Goal: Find specific page/section: Find specific page/section

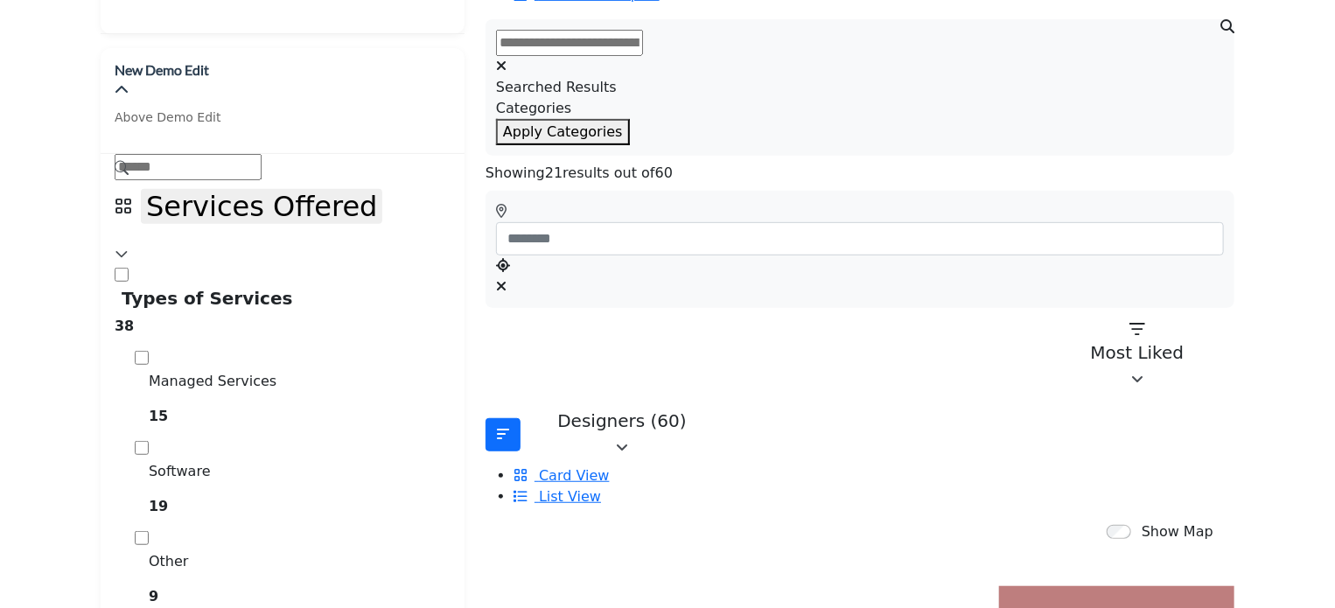
scroll to position [438, 0]
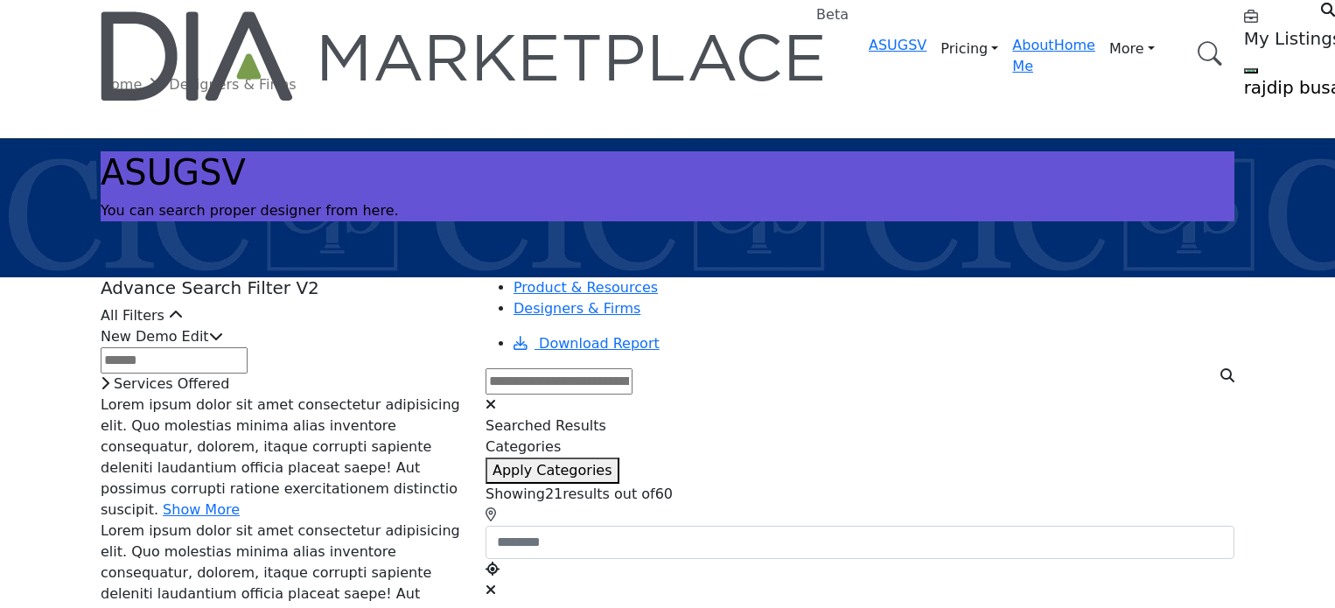
scroll to position [175, 0]
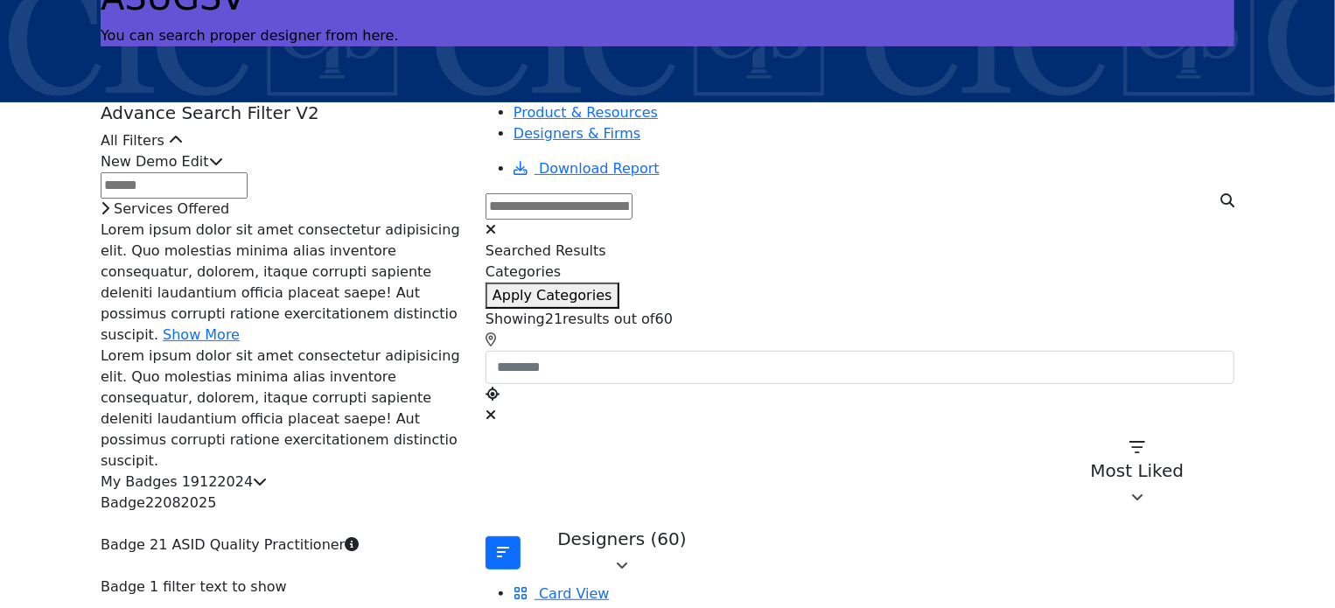
click at [223, 168] on icon at bounding box center [216, 161] width 14 height 14
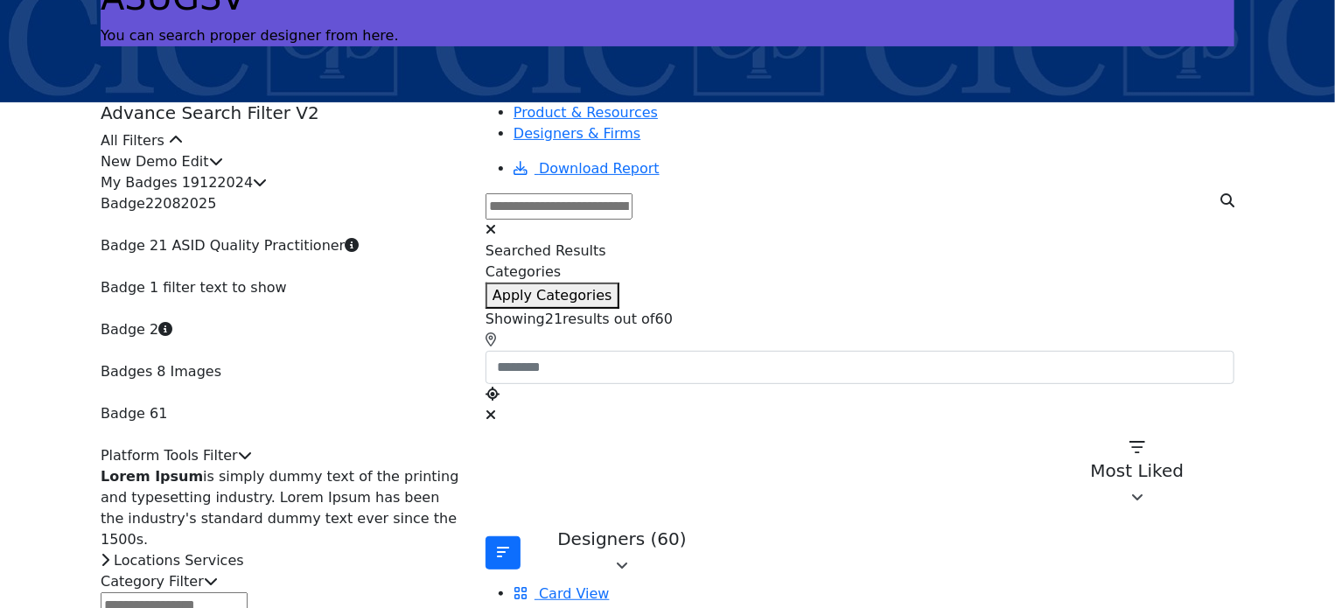
click at [223, 168] on icon at bounding box center [216, 161] width 14 height 14
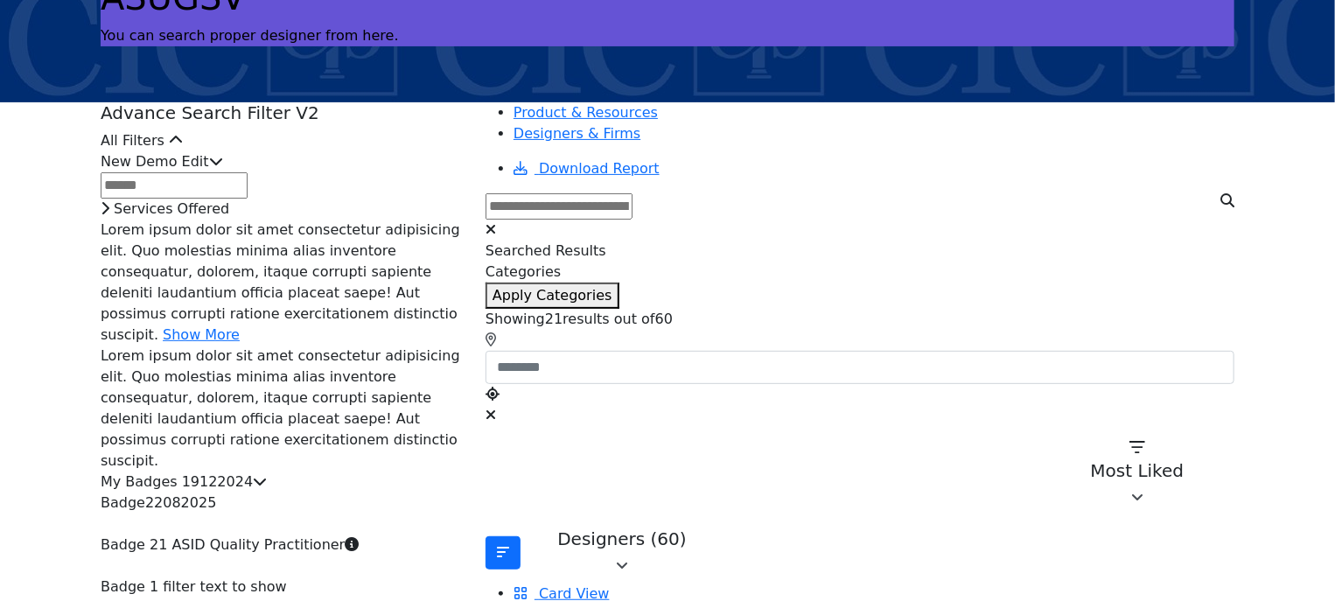
click at [454, 172] on div "New Demo Edit" at bounding box center [283, 161] width 364 height 21
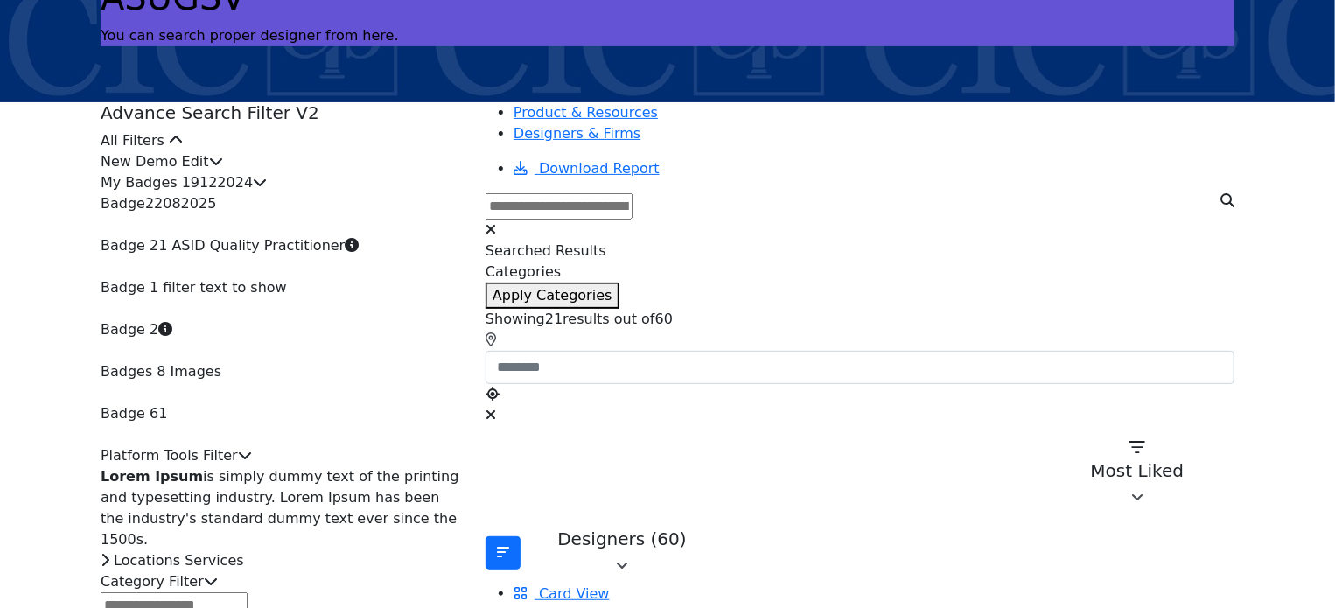
click at [267, 189] on icon at bounding box center [260, 182] width 14 height 14
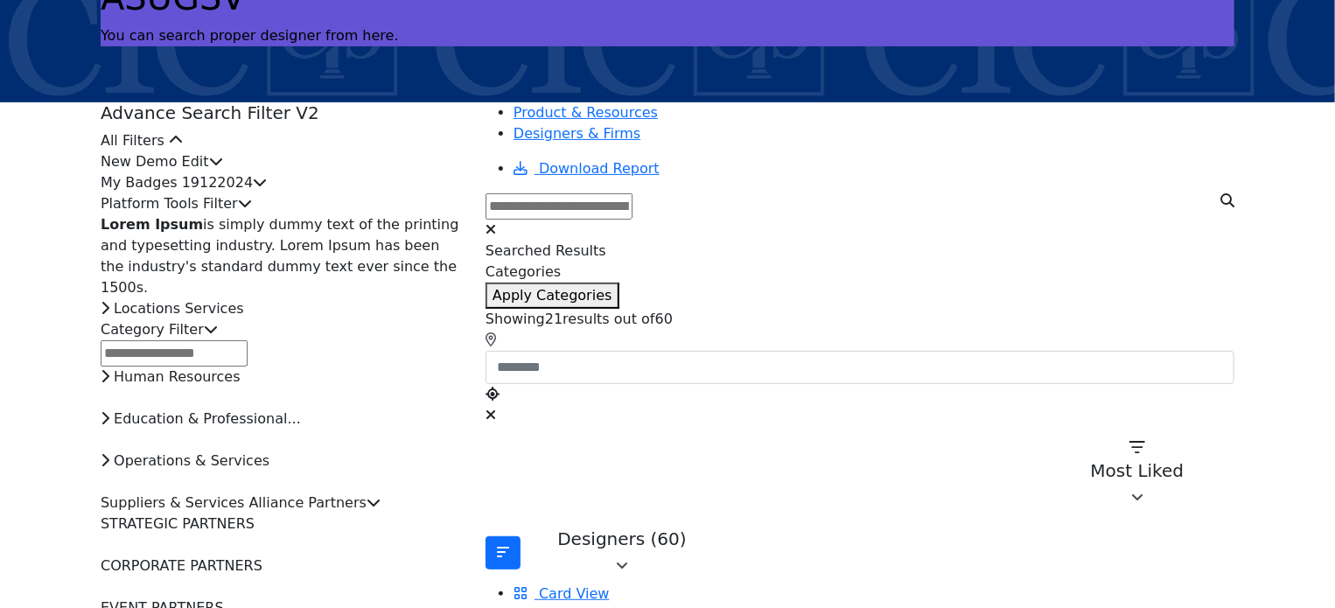
click at [252, 210] on icon at bounding box center [245, 203] width 14 height 14
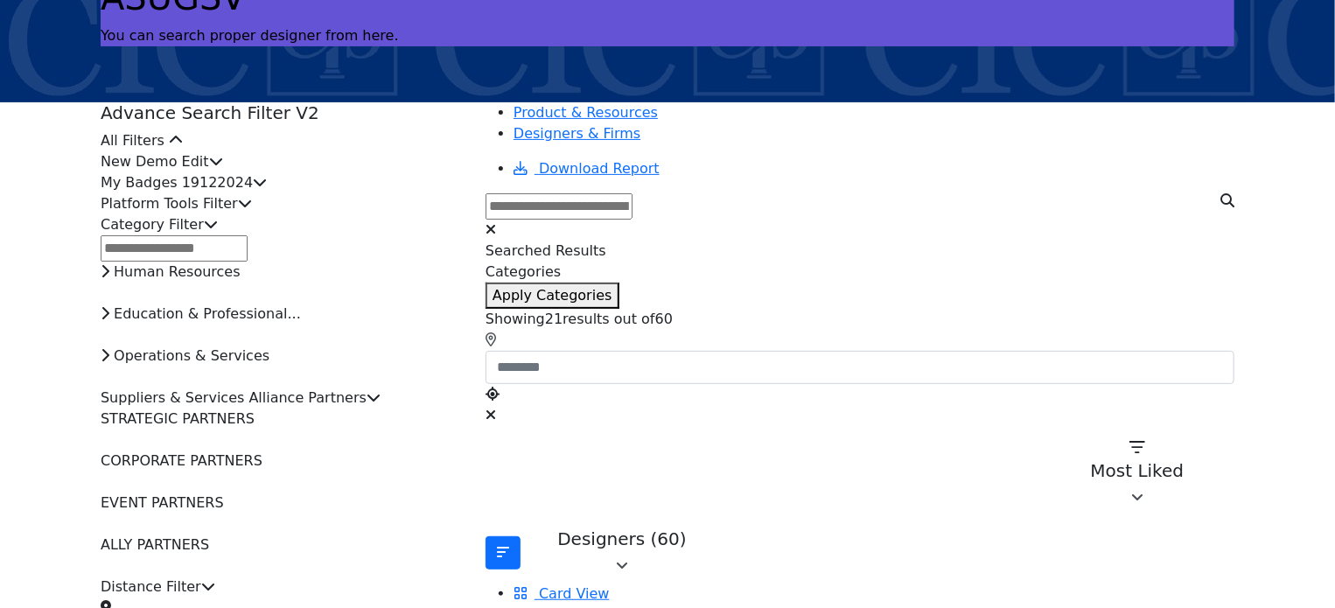
click at [218, 231] on icon at bounding box center [211, 224] width 14 height 14
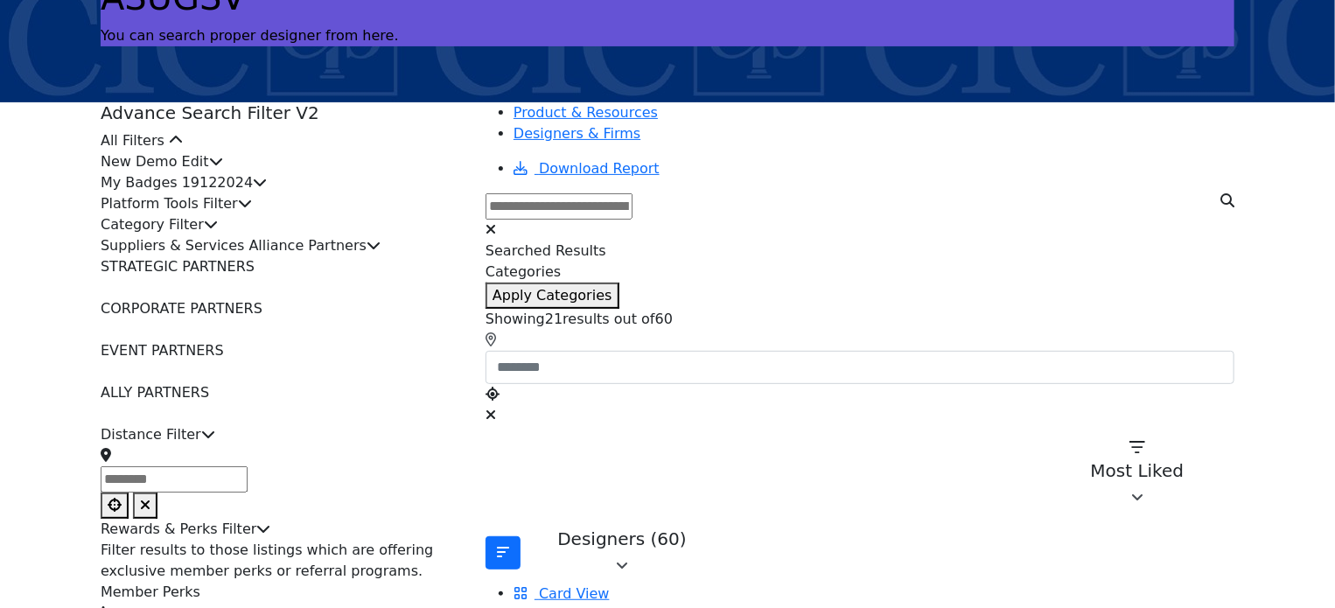
click at [381, 252] on icon at bounding box center [374, 245] width 14 height 14
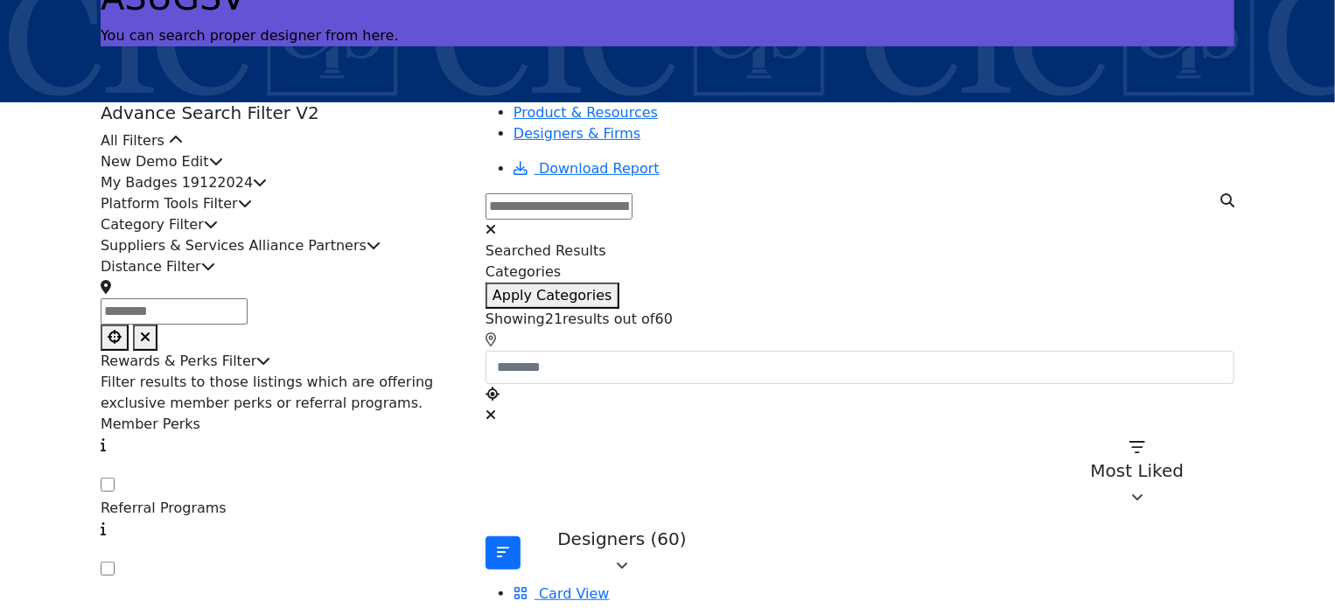
click at [465, 277] on div "Distance Filter" at bounding box center [283, 266] width 364 height 21
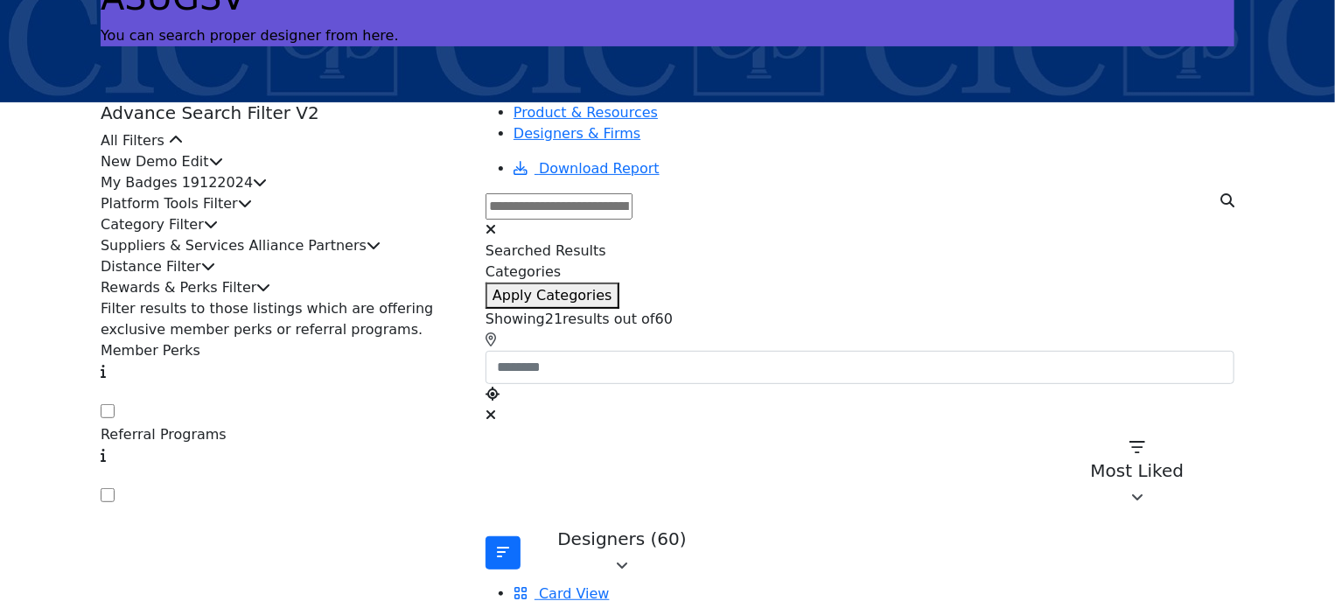
click at [270, 294] on icon at bounding box center [263, 287] width 14 height 14
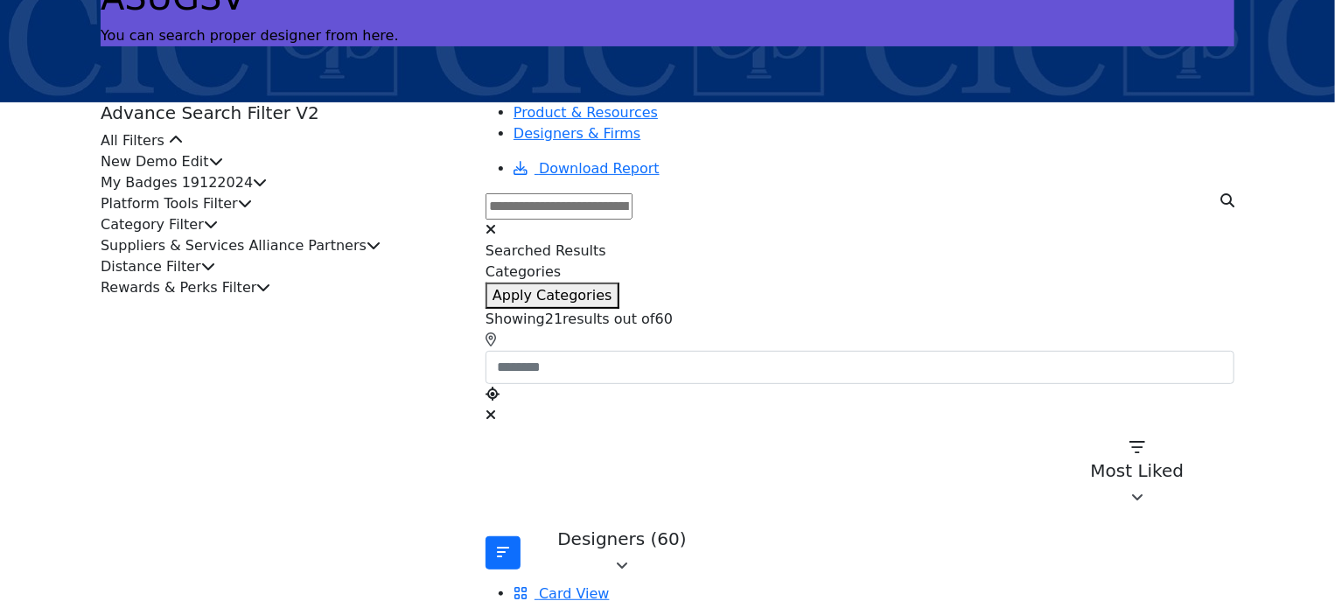
click at [183, 147] on icon at bounding box center [176, 140] width 14 height 14
click at [223, 168] on icon at bounding box center [216, 161] width 14 height 14
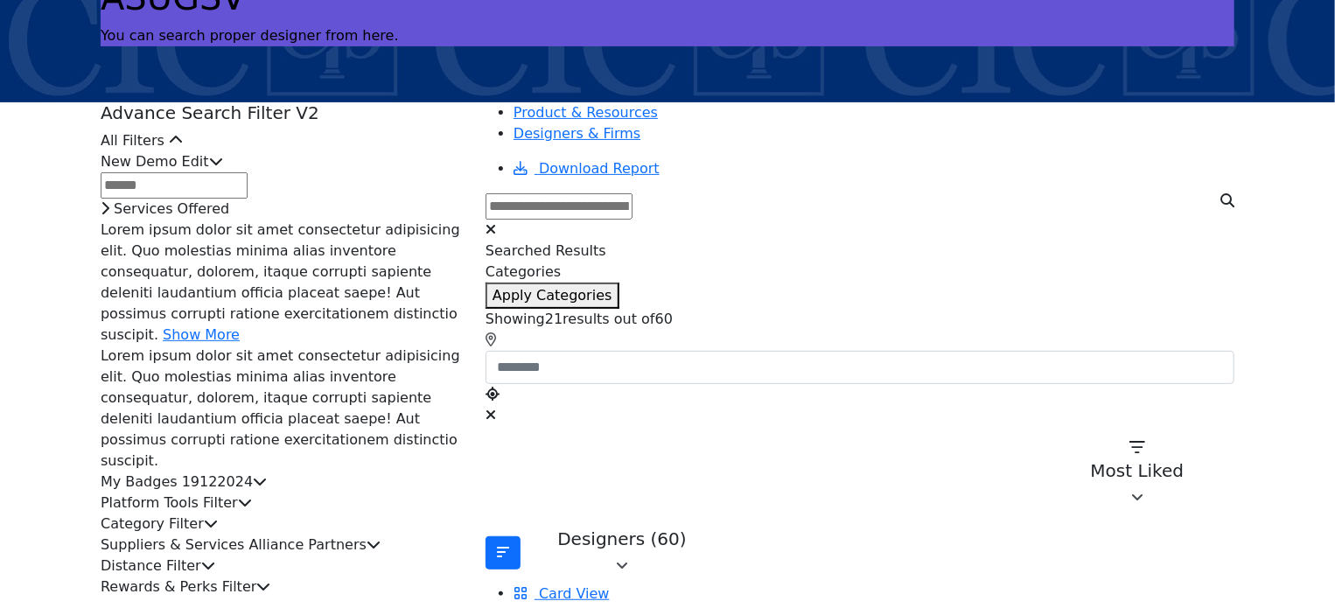
click at [223, 168] on icon at bounding box center [216, 161] width 14 height 14
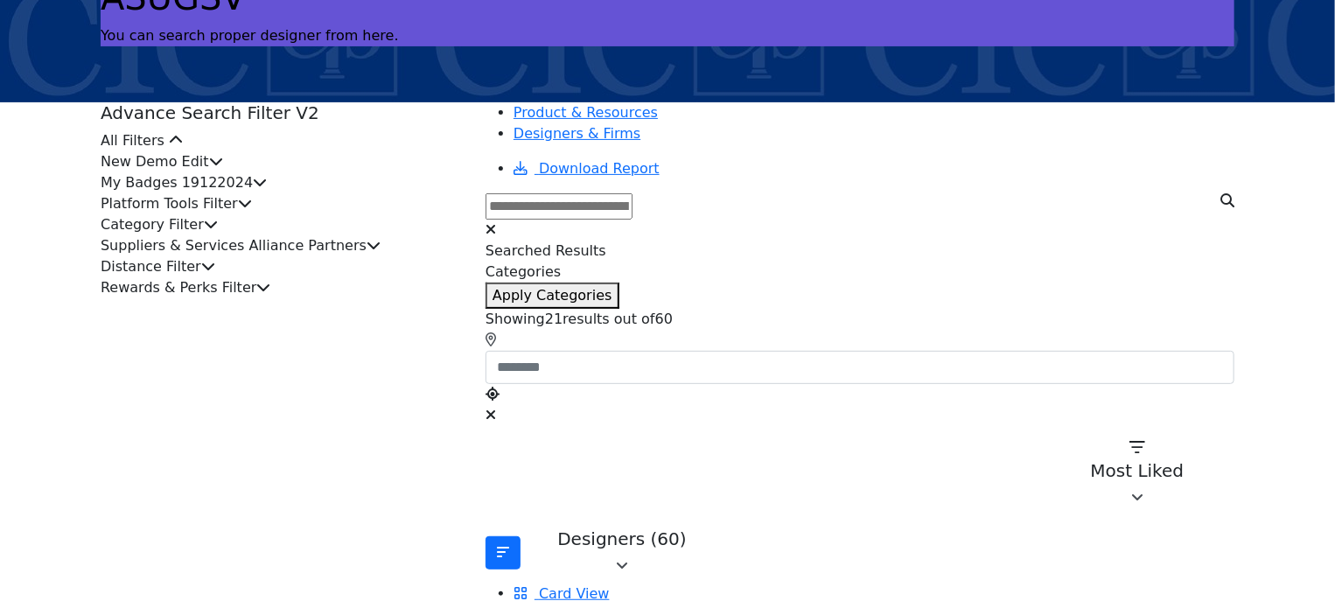
click at [223, 168] on icon at bounding box center [216, 161] width 14 height 14
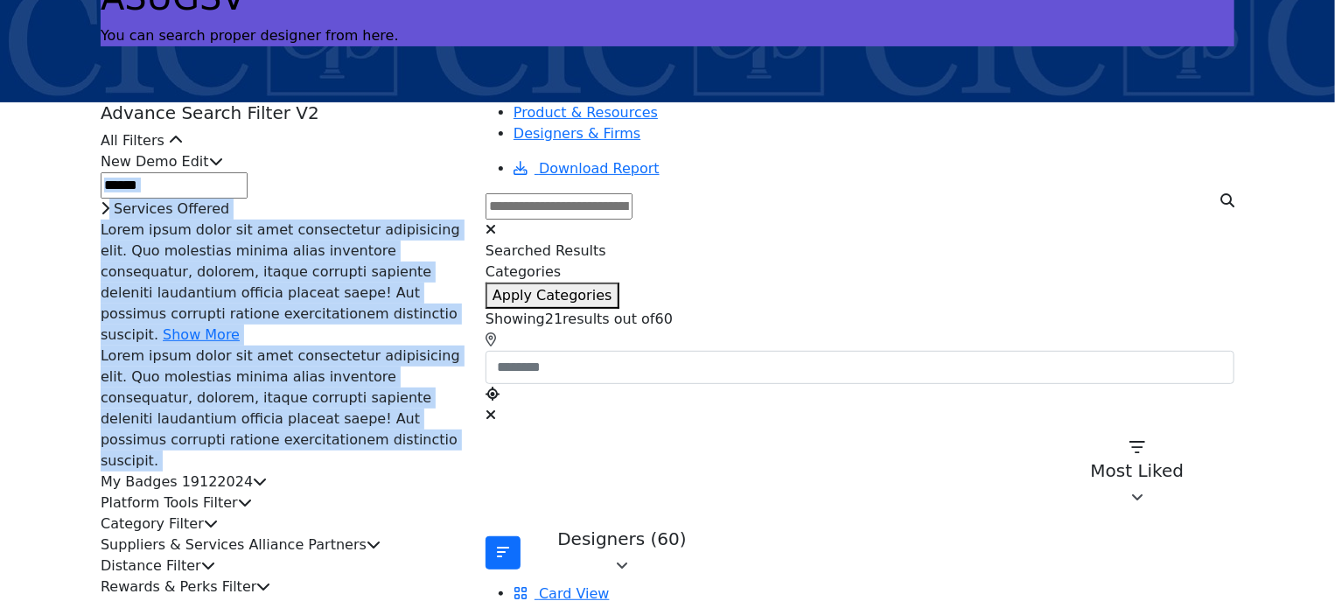
click at [223, 168] on icon at bounding box center [216, 161] width 14 height 14
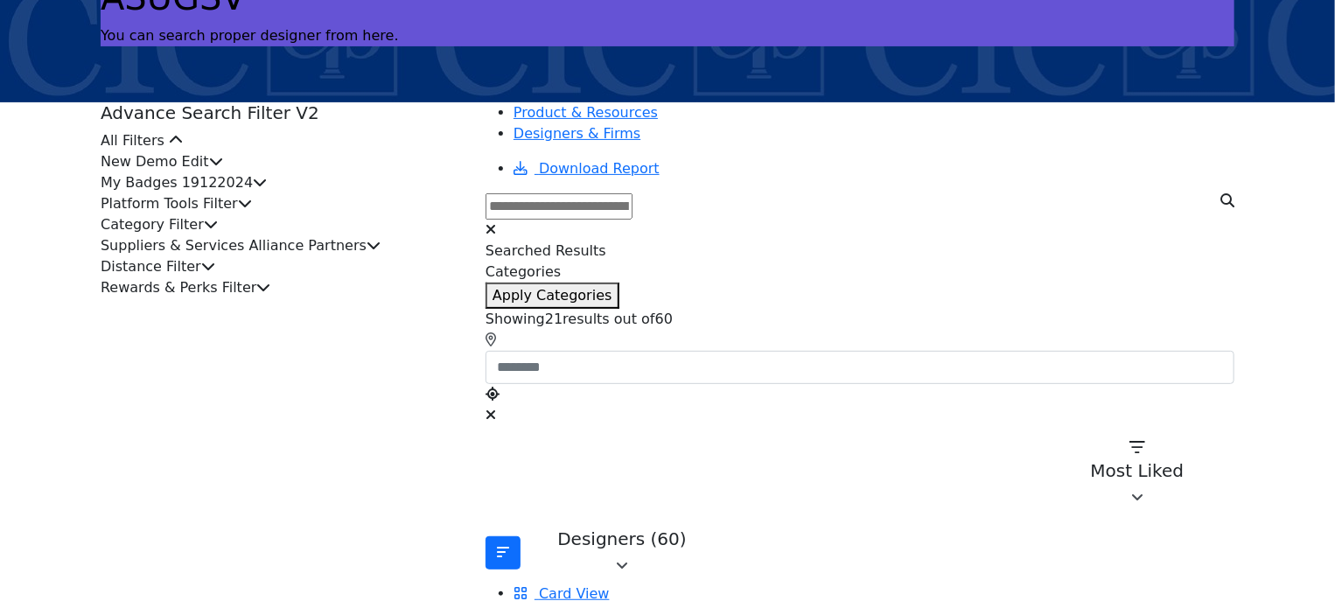
click at [362, 193] on div "My Badges 19122024" at bounding box center [283, 182] width 364 height 21
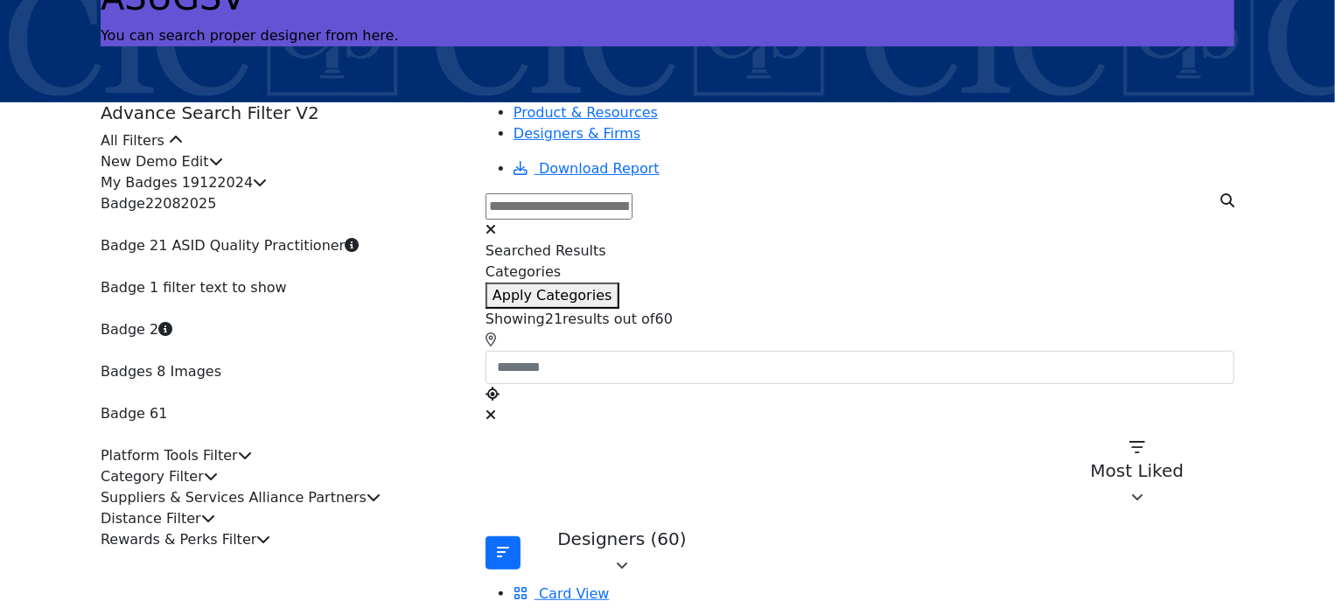
click at [362, 193] on div "My Badges 19122024" at bounding box center [283, 182] width 364 height 21
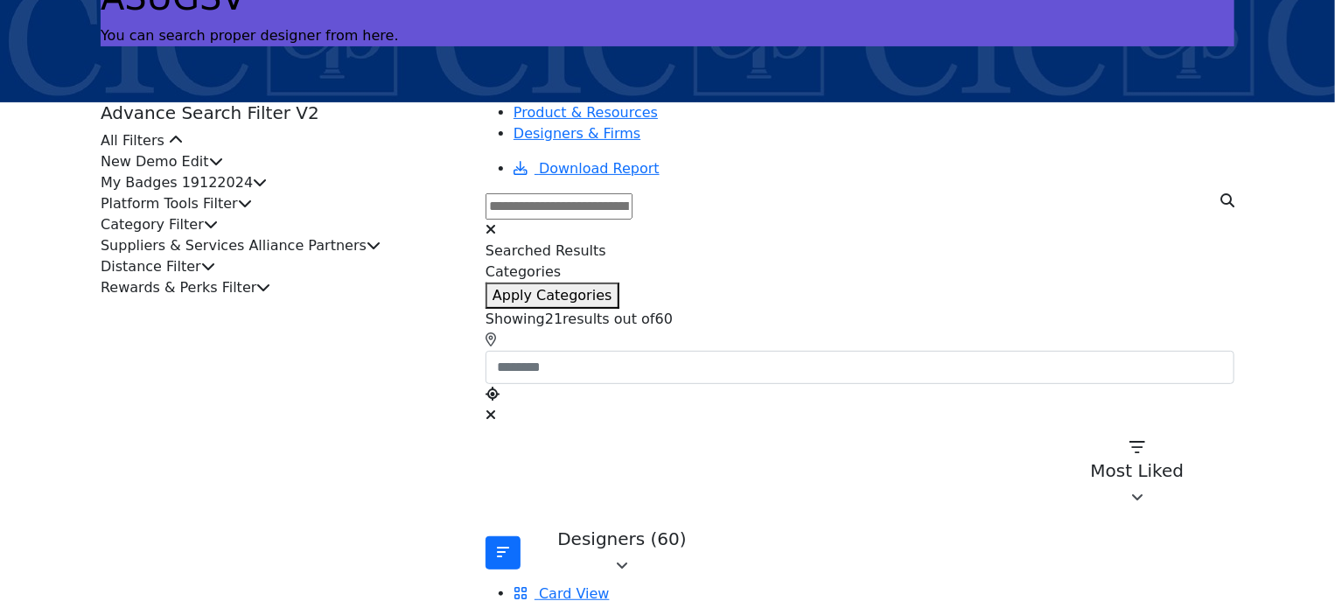
click at [362, 193] on div "My Badges 19122024" at bounding box center [283, 182] width 364 height 21
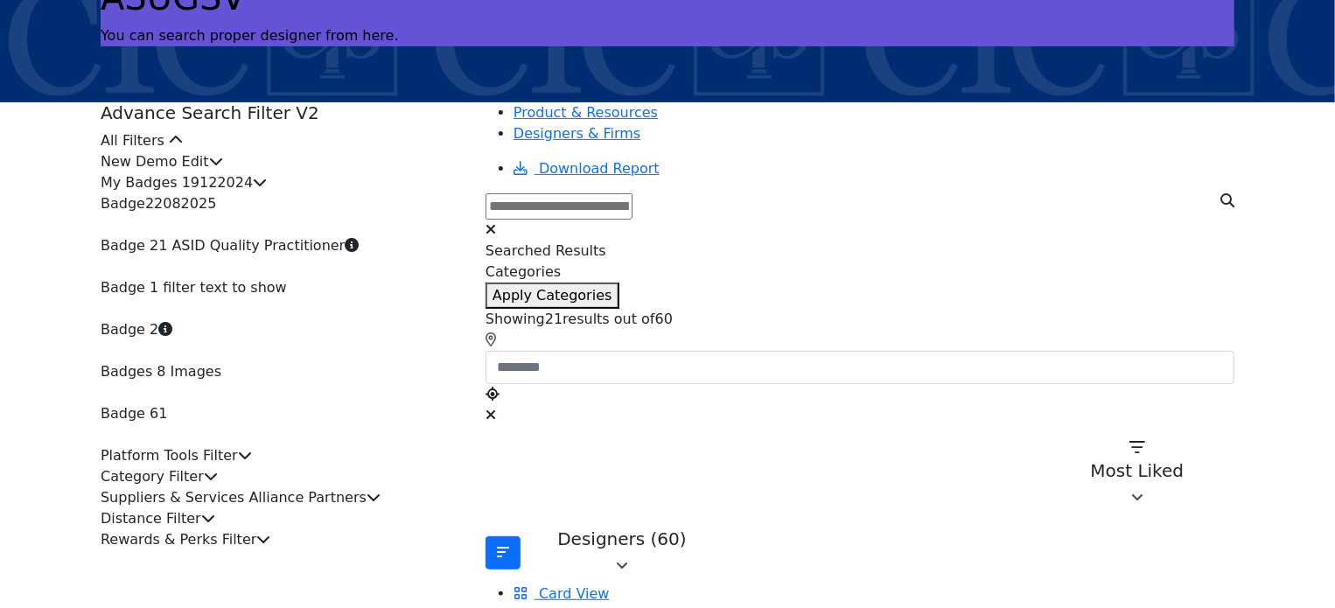
click at [368, 172] on div "New Demo Edit" at bounding box center [283, 161] width 364 height 21
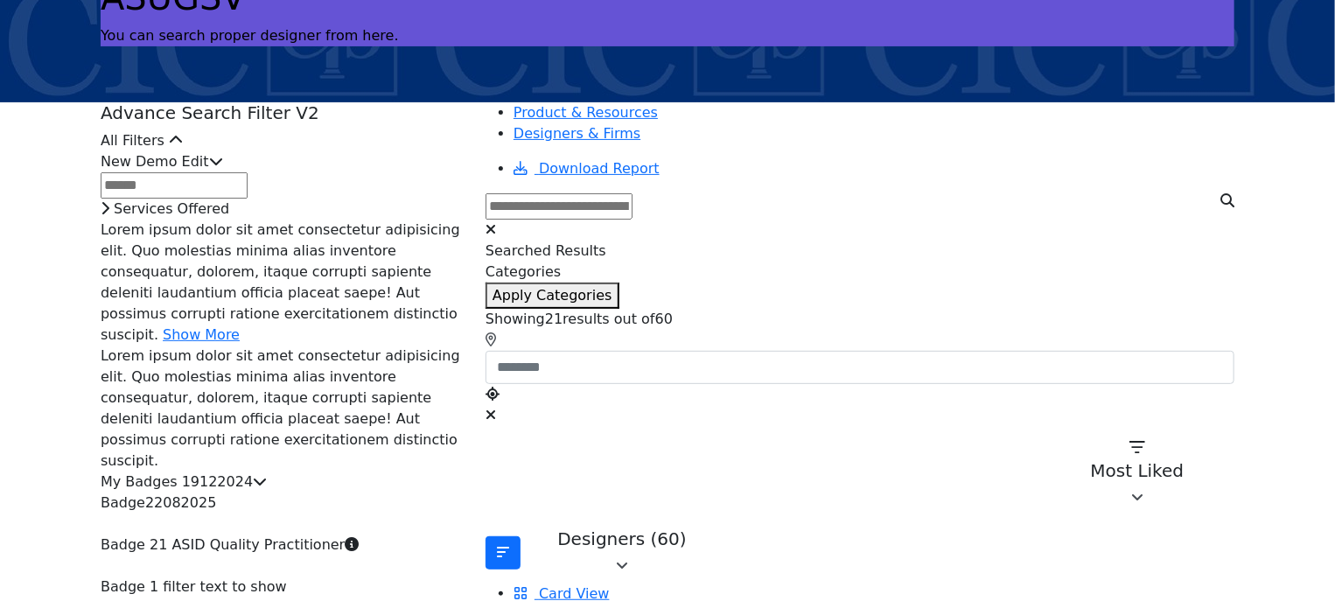
click at [229, 217] on span "Services Offered" at bounding box center [172, 208] width 116 height 17
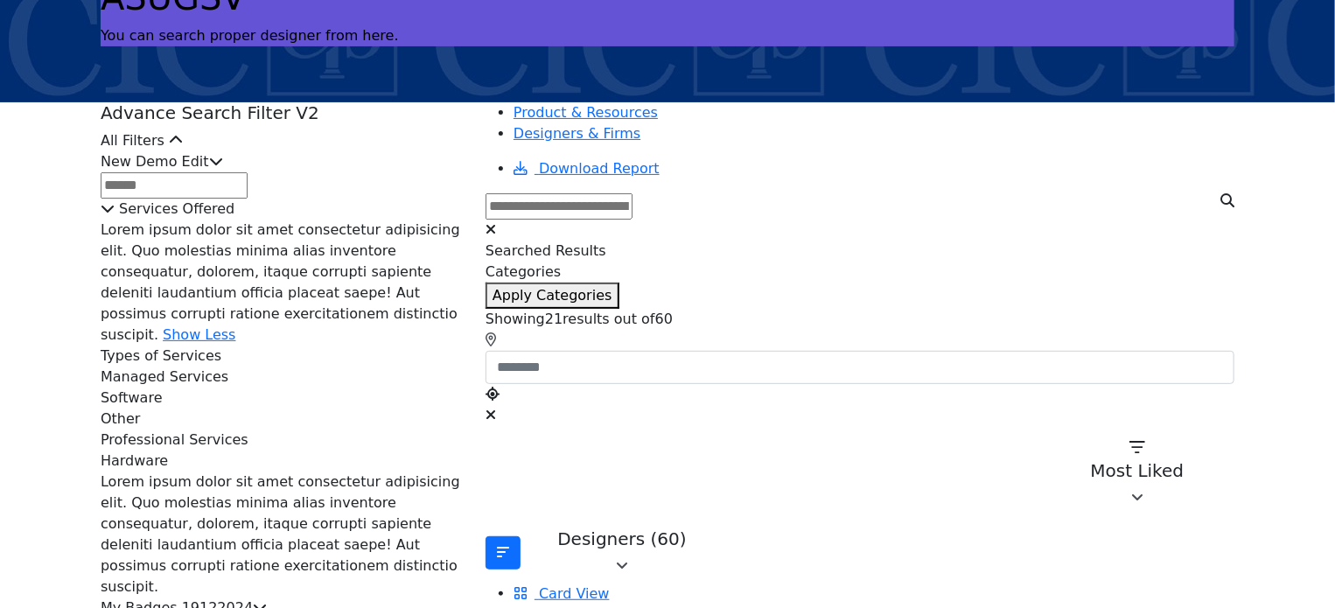
click at [373, 151] on div "All Filters" at bounding box center [283, 140] width 364 height 21
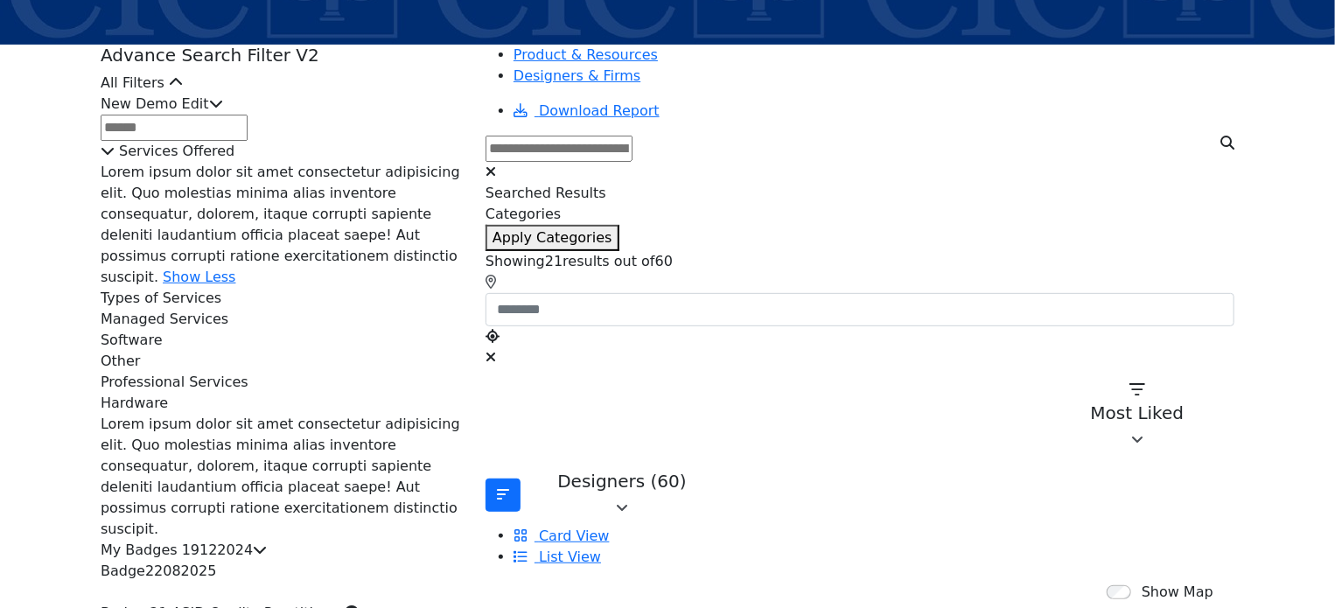
scroll to position [350, 0]
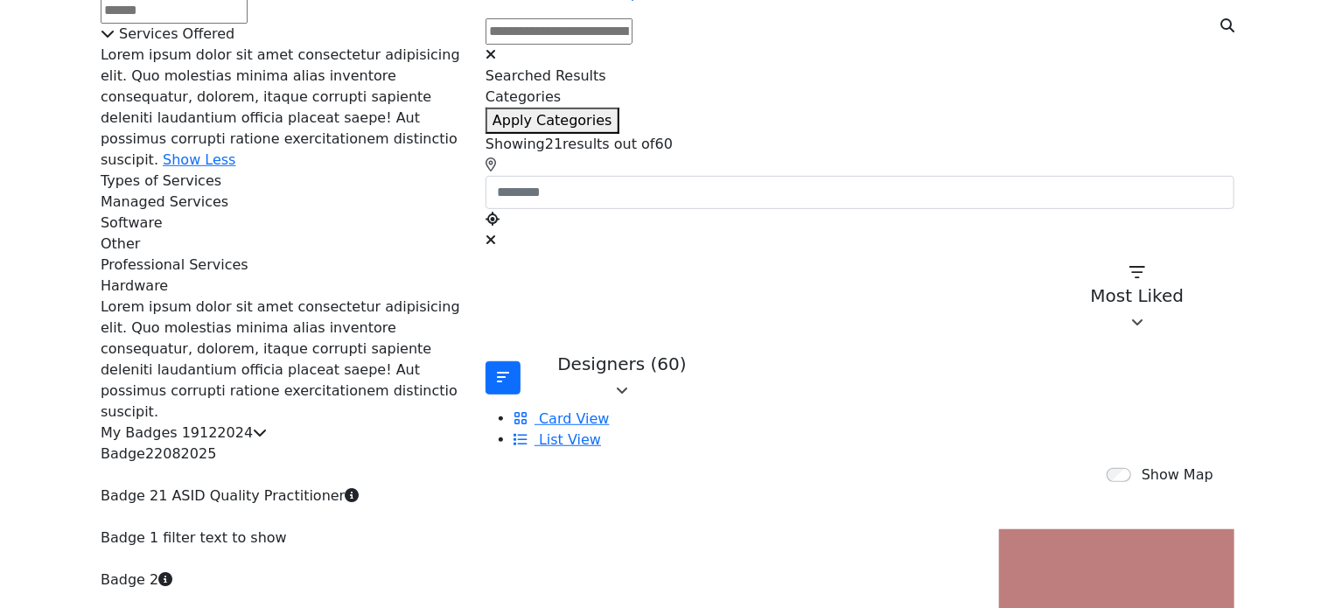
click at [115, 40] on icon at bounding box center [108, 33] width 14 height 14
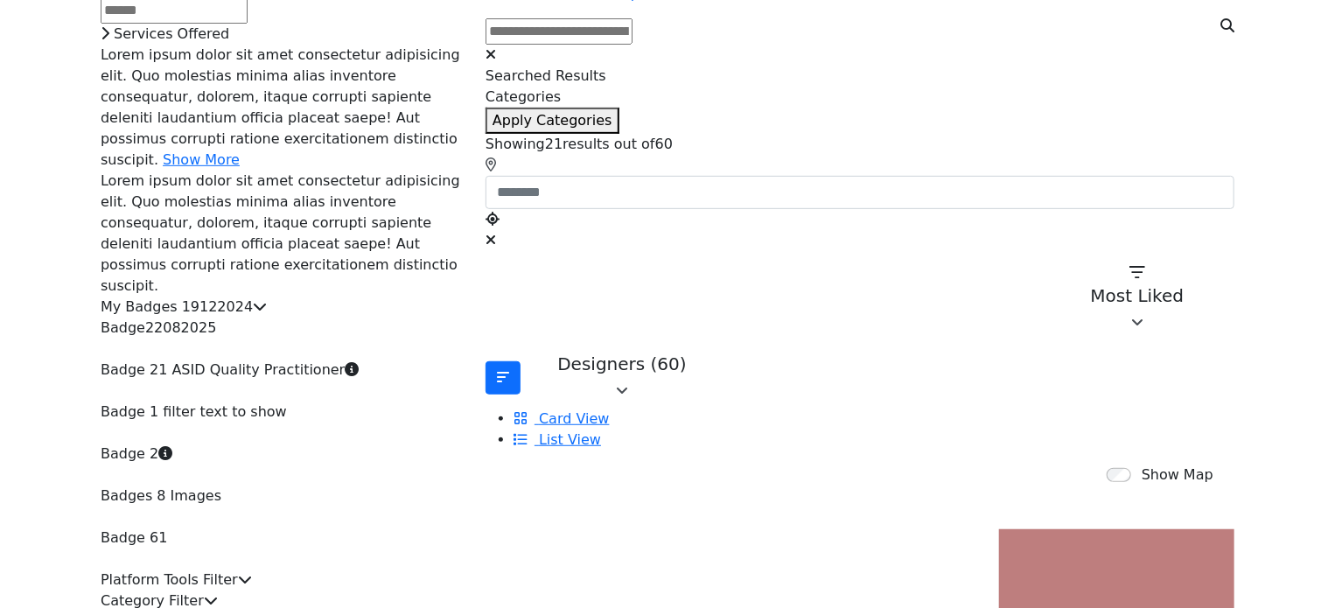
click at [175, 45] on div "Services Offered" at bounding box center [283, 34] width 364 height 21
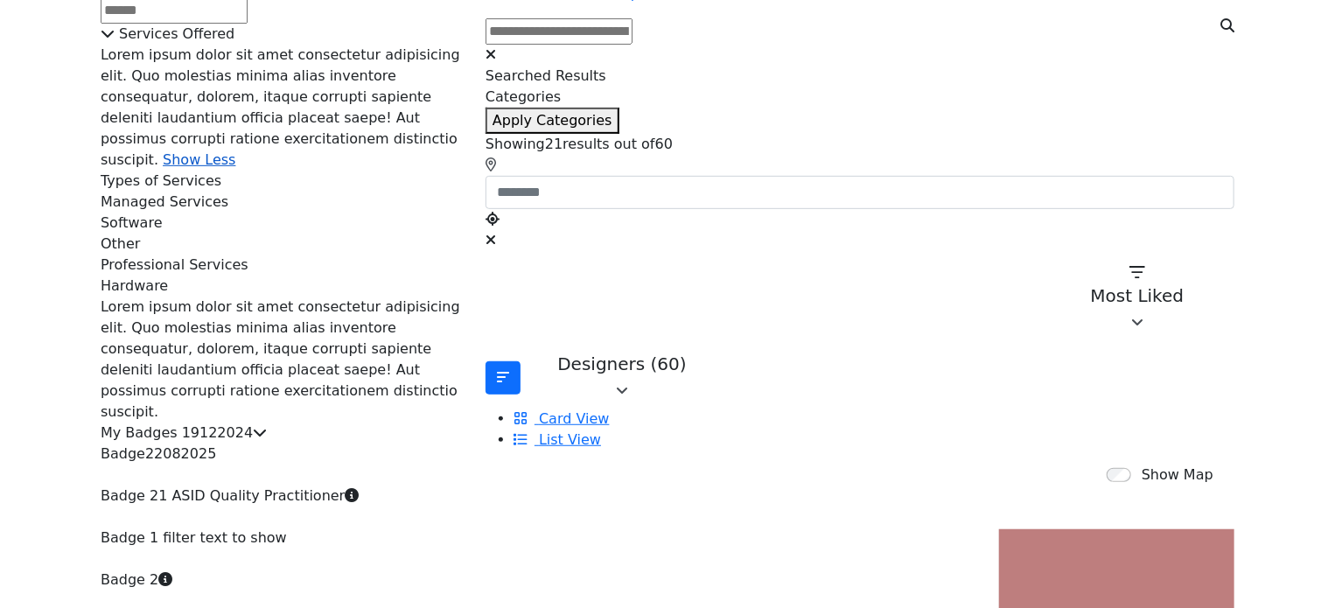
click at [235, 168] on link "Show Less" at bounding box center [199, 159] width 73 height 17
click at [226, 168] on link "Show More" at bounding box center [201, 159] width 77 height 17
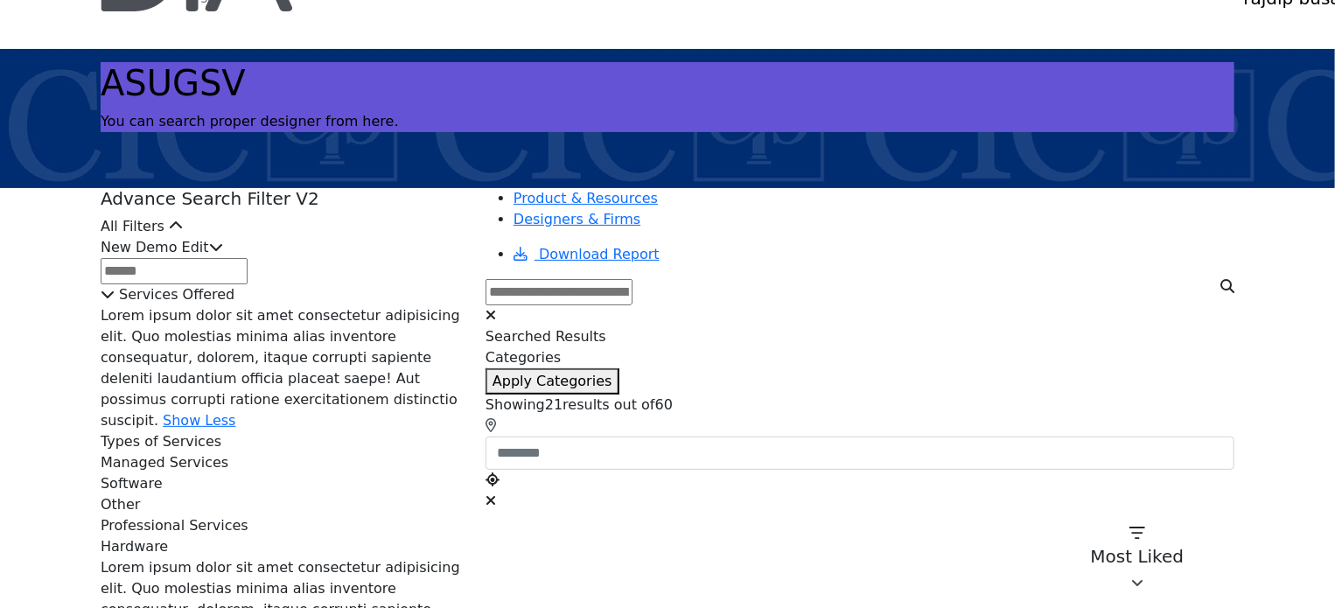
scroll to position [88, 0]
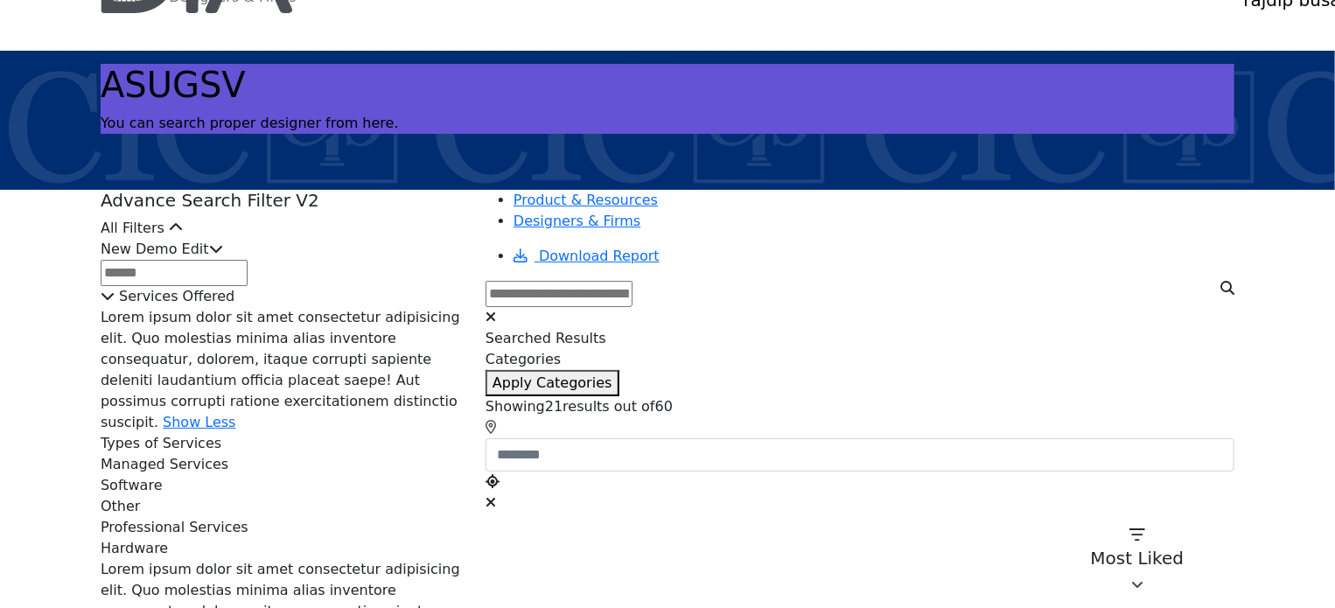
click at [262, 260] on div "New Demo Edit" at bounding box center [283, 249] width 364 height 21
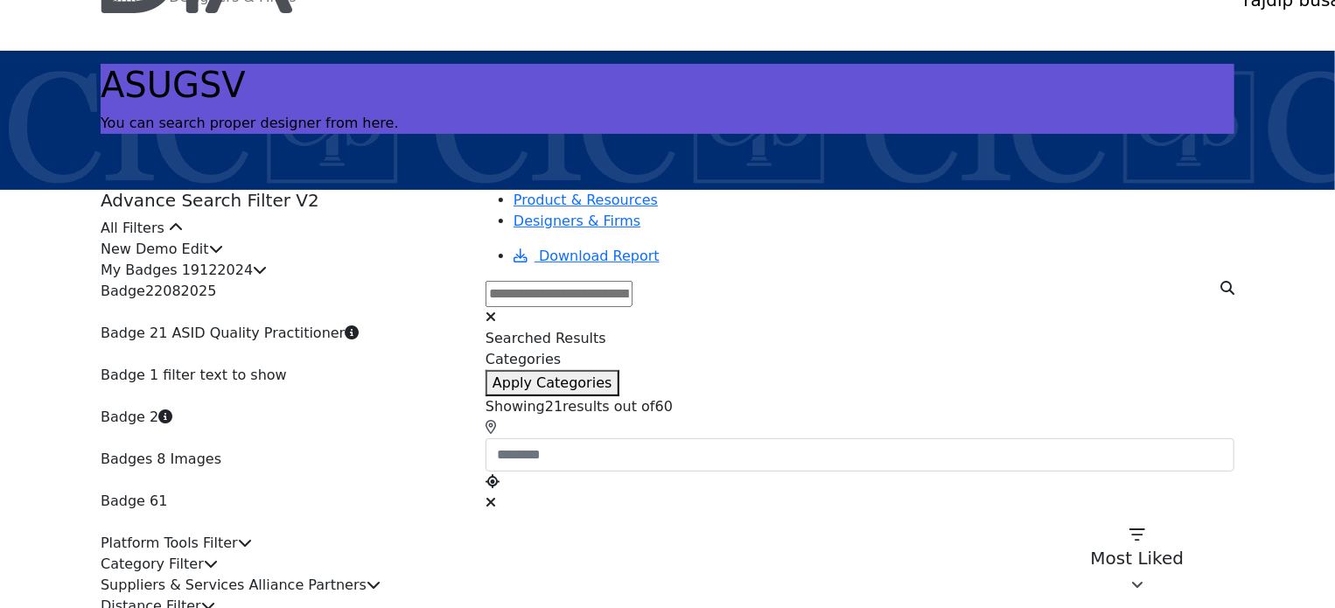
click at [283, 281] on div "My Badges 19122024" at bounding box center [283, 270] width 364 height 21
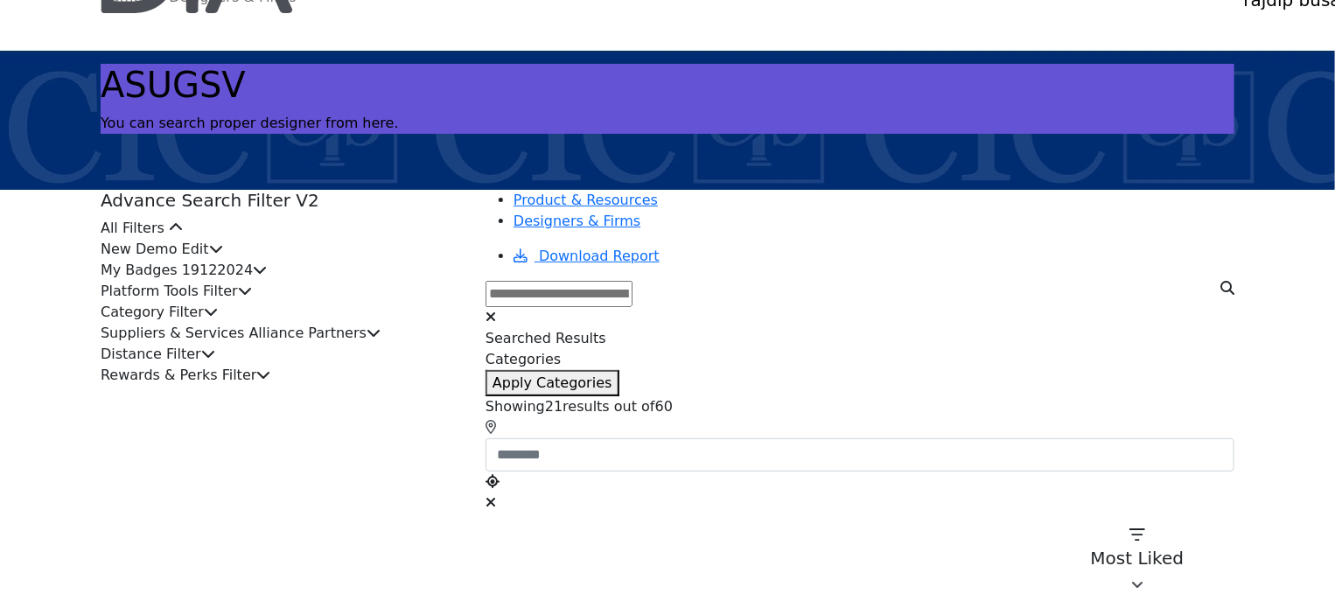
click at [381, 239] on div "All Filters" at bounding box center [283, 228] width 364 height 21
